Goal: Check status: Check status

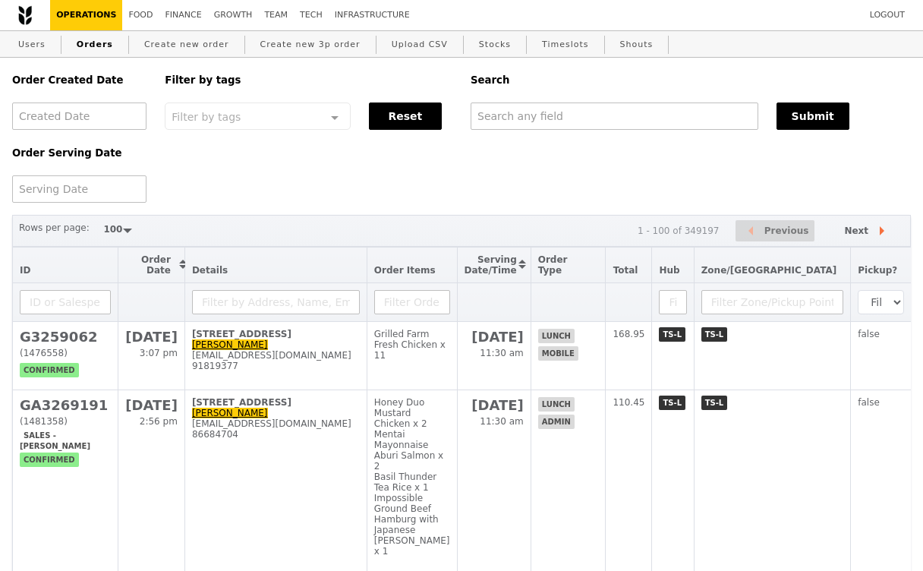
select select "100"
click at [523, 118] on input "text" at bounding box center [615, 115] width 288 height 27
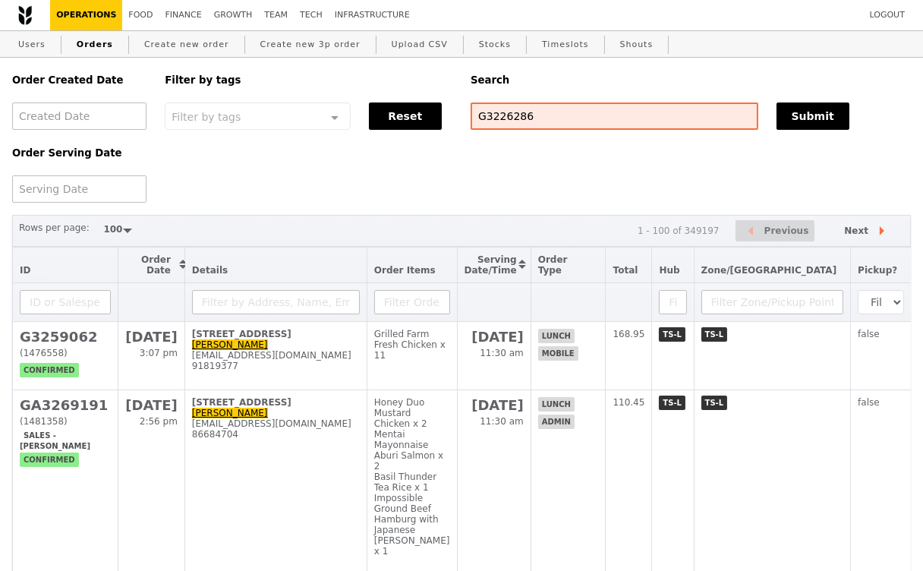
type input "G3226286"
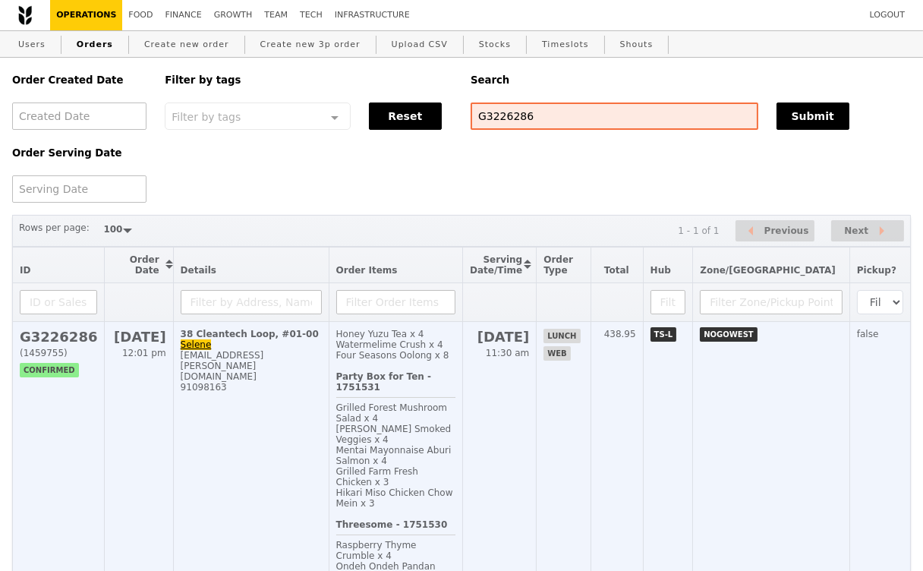
scroll to position [96, 0]
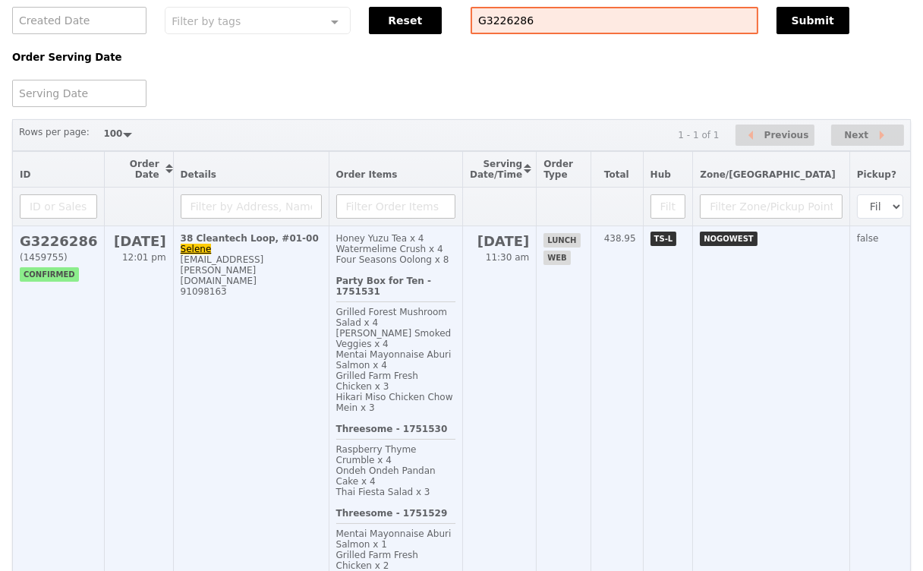
click at [275, 435] on td "38 Cleantech Loop, #01-00 Selene [EMAIL_ADDRESS][PERSON_NAME][DOMAIN_NAME] 9109…" at bounding box center [251, 407] width 156 height 363
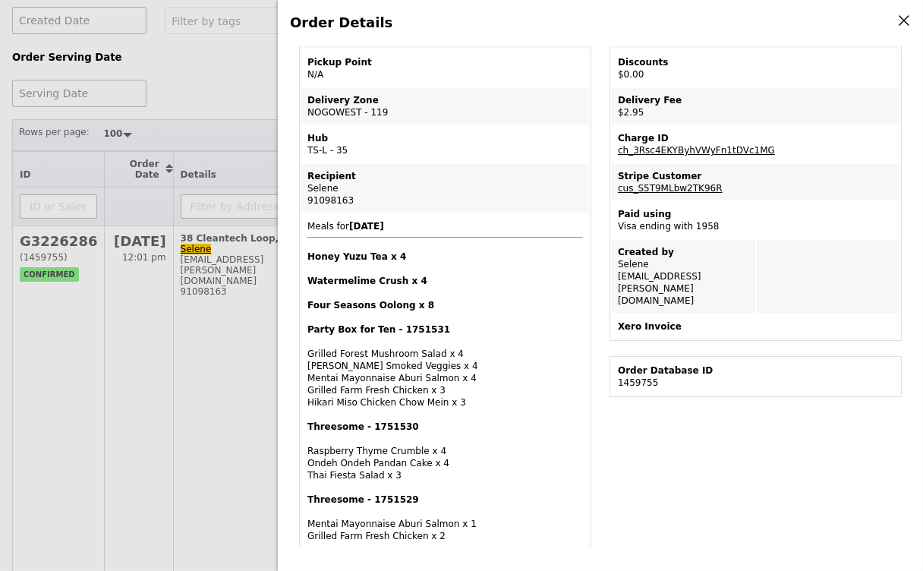
scroll to position [0, 0]
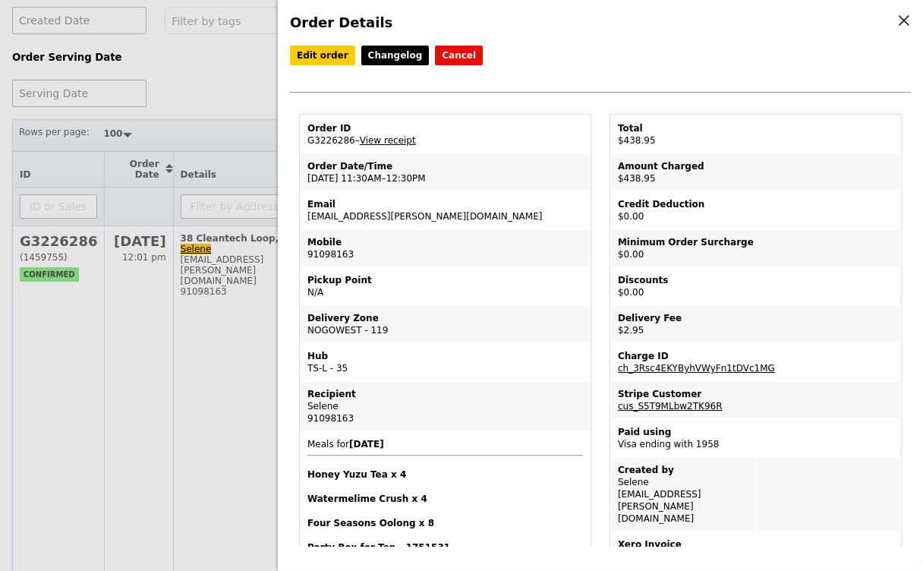
click at [324, 135] on td "Order ID G3226286 – View receipt" at bounding box center [445, 134] width 288 height 36
copy td "G3226286"
